Goal: Check status: Check status

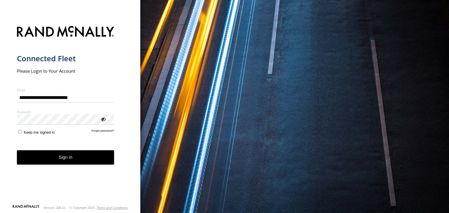
click at [56, 151] on button "Sign in" at bounding box center [65, 158] width 97 height 14
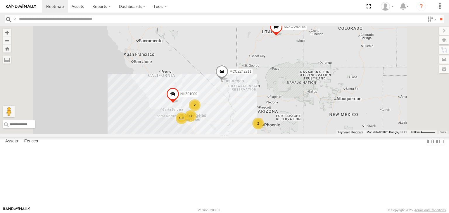
click at [18, 12] on link at bounding box center [21, 6] width 42 height 13
click at [22, 17] on input "text" at bounding box center [221, 19] width 408 height 8
click at [438, 15] on input "**" at bounding box center [441, 19] width 7 height 8
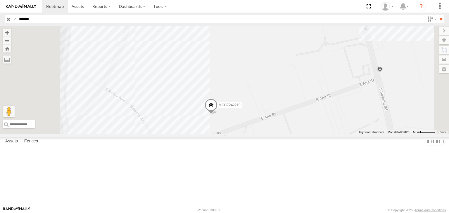
drag, startPoint x: 309, startPoint y: 118, endPoint x: 309, endPoint y: 174, distance: 55.5
click at [309, 134] on div "MCCZ242210" at bounding box center [224, 80] width 449 height 109
click at [319, 128] on div "MCCZ242210" at bounding box center [224, 80] width 449 height 109
click at [441, 6] on label at bounding box center [439, 6] width 13 height 13
click at [334, 39] on div "MCCZ242210" at bounding box center [224, 80] width 449 height 109
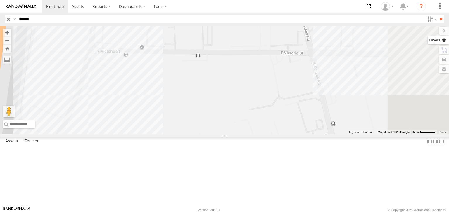
click at [444, 40] on label at bounding box center [438, 40] width 21 height 8
click at [0, 0] on span "Basemaps" at bounding box center [0, 0] width 0 height 0
click at [0, 0] on span "Satellite + Roadmap" at bounding box center [0, 0] width 0 height 0
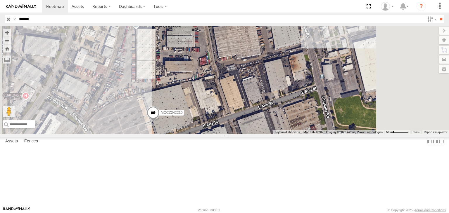
drag, startPoint x: 281, startPoint y: 158, endPoint x: 269, endPoint y: 104, distance: 55.5
click at [269, 106] on div "MCCZ242210" at bounding box center [224, 80] width 449 height 109
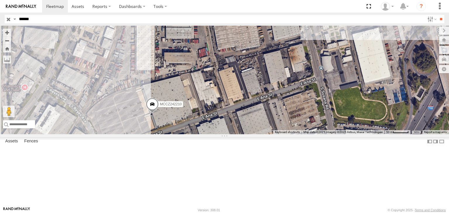
click at [321, 129] on div "MCCZ242210" at bounding box center [224, 80] width 449 height 109
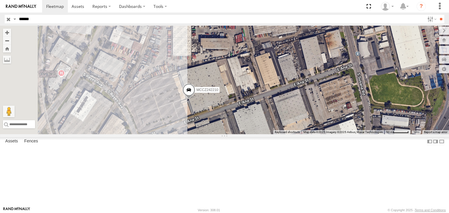
drag, startPoint x: 282, startPoint y: 147, endPoint x: 319, endPoint y: 132, distance: 40.2
click at [319, 132] on div "MCCZ242210" at bounding box center [224, 80] width 449 height 109
click at [429, 32] on label at bounding box center [439, 31] width 20 height 8
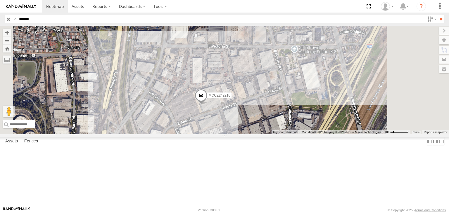
drag, startPoint x: 257, startPoint y: 153, endPoint x: 271, endPoint y: 151, distance: 13.5
click at [271, 134] on div "MCCZ242210" at bounding box center [224, 80] width 449 height 109
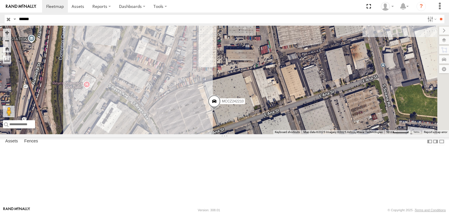
drag, startPoint x: 329, startPoint y: 113, endPoint x: 296, endPoint y: 151, distance: 50.7
click at [296, 134] on div "MCCZ242210" at bounding box center [224, 80] width 449 height 109
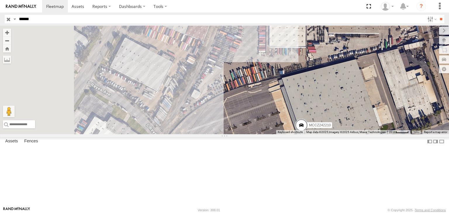
drag, startPoint x: 281, startPoint y: 117, endPoint x: 362, endPoint y: 104, distance: 82.2
click at [362, 104] on div "MCCZ242210" at bounding box center [224, 80] width 449 height 109
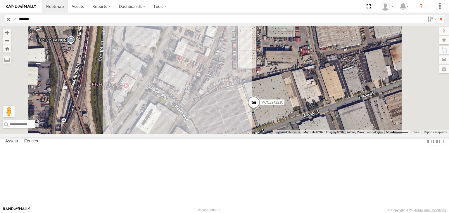
drag, startPoint x: 362, startPoint y: 117, endPoint x: 323, endPoint y: 125, distance: 40.0
click at [323, 125] on div "MCCZ242210" at bounding box center [224, 80] width 449 height 109
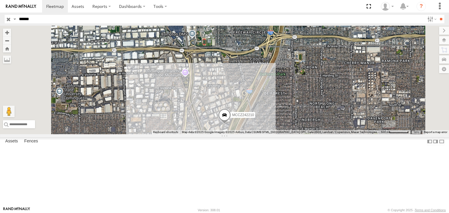
click at [22, 17] on input "******" at bounding box center [221, 19] width 408 height 8
type input "*****"
click at [438, 15] on input "**" at bounding box center [441, 19] width 7 height 8
click at [0, 0] on span at bounding box center [0, 0] width 0 height 0
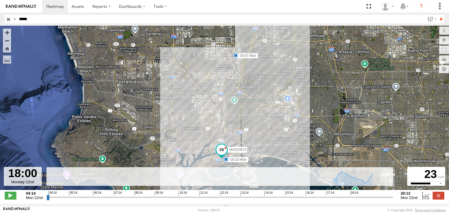
drag, startPoint x: 48, startPoint y: 200, endPoint x: 344, endPoint y: 216, distance: 296.2
click at [344, 200] on input "range" at bounding box center [219, 198] width 346 height 6
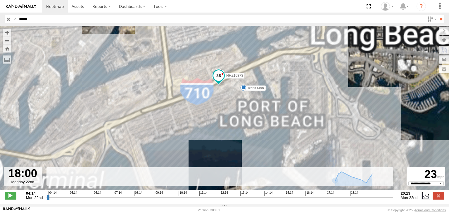
drag, startPoint x: 223, startPoint y: 122, endPoint x: 226, endPoint y: 86, distance: 35.7
click at [226, 86] on div "NHZ10873 18:23 Mon 19:37 Mon" at bounding box center [224, 111] width 449 height 171
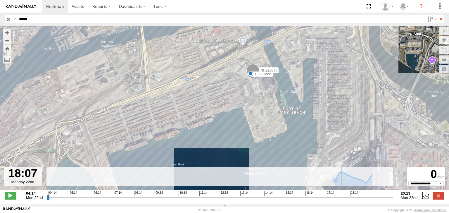
drag, startPoint x: 344, startPoint y: 202, endPoint x: 326, endPoint y: 213, distance: 21.2
click at [346, 200] on input "range" at bounding box center [219, 198] width 346 height 6
drag, startPoint x: 345, startPoint y: 199, endPoint x: 250, endPoint y: 212, distance: 96.2
type input "**********"
click at [339, 199] on input "range" at bounding box center [219, 198] width 346 height 6
